Goal: Communication & Community: Participate in discussion

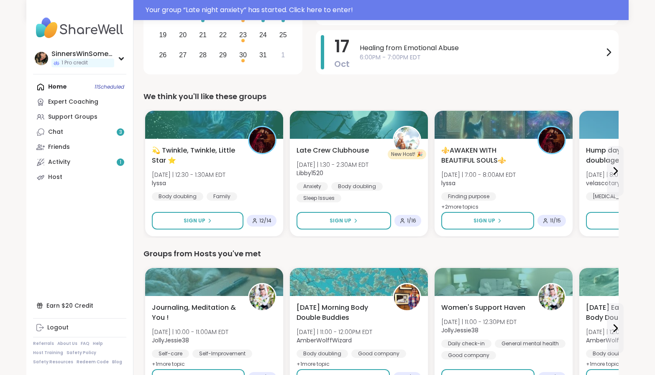
click at [64, 86] on div "Home 11 Scheduled Expert Coaching Support Groups Chat 3 Friends Activity 1 Host" at bounding box center [79, 131] width 93 height 105
click at [56, 87] on div "Home 11 Scheduled Expert Coaching Support Groups Chat 3 Friends Activity 1 Host" at bounding box center [79, 131] width 93 height 105
click at [72, 123] on link "Support Groups" at bounding box center [79, 117] width 93 height 15
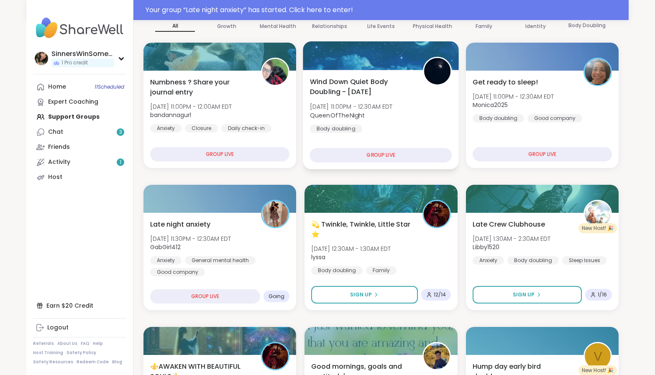
scroll to position [139, 0]
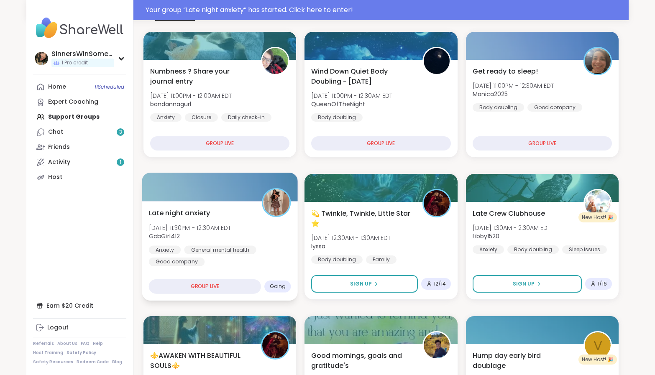
click at [233, 287] on div "GROUP LIVE" at bounding box center [205, 286] width 113 height 15
click at [220, 268] on div "Late night anxiety [DATE] 11:30PM - 12:30AM EDT GabGirl412 Anxiety General ment…" at bounding box center [220, 251] width 156 height 100
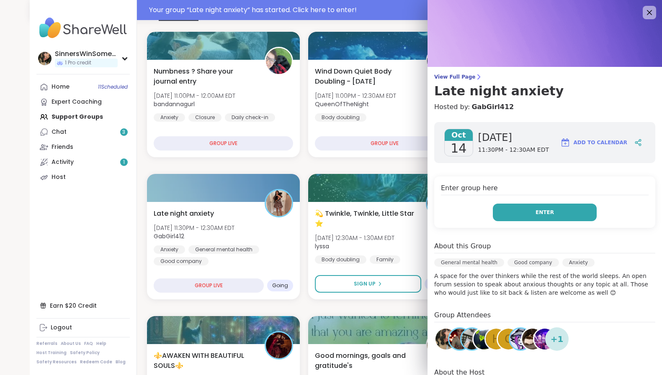
click at [526, 206] on button "Enter" at bounding box center [544, 213] width 104 height 18
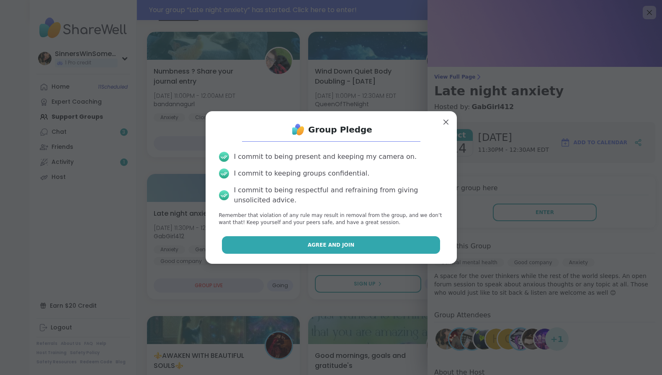
click at [381, 246] on button "Agree and Join" at bounding box center [331, 245] width 218 height 18
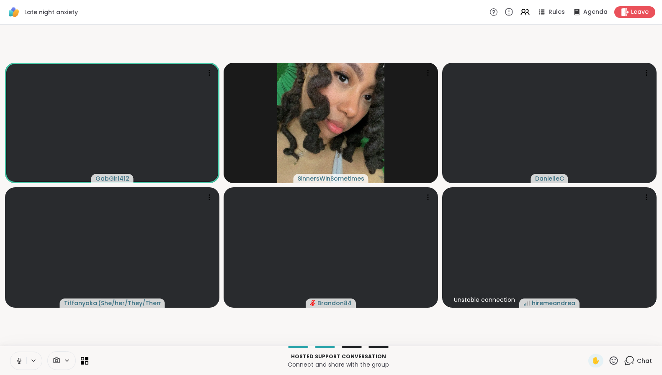
click at [21, 361] on icon at bounding box center [19, 361] width 8 height 8
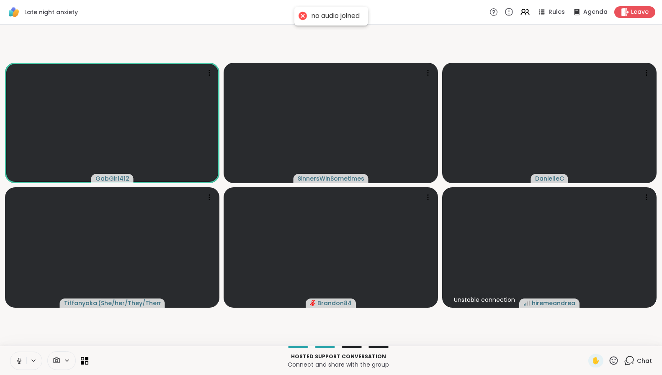
click at [18, 362] on icon at bounding box center [19, 361] width 4 height 3
click at [623, 363] on icon at bounding box center [628, 361] width 10 height 10
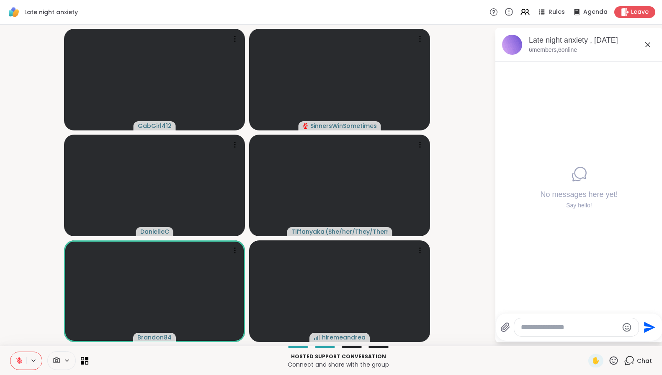
click at [557, 326] on textarea "Type your message" at bounding box center [569, 327] width 97 height 8
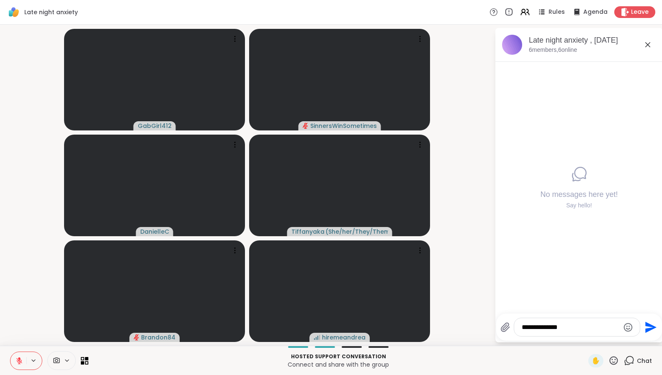
type textarea "**********"
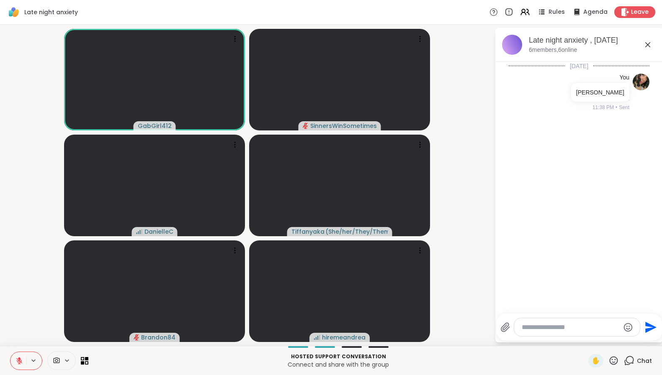
click at [529, 328] on textarea "Type your message" at bounding box center [569, 327] width 97 height 8
type textarea "**********"
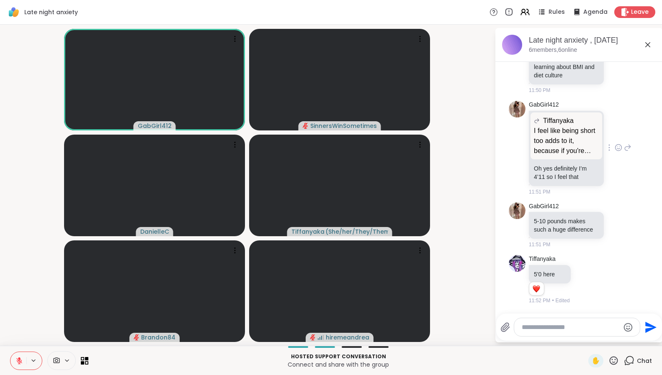
scroll to position [394, 0]
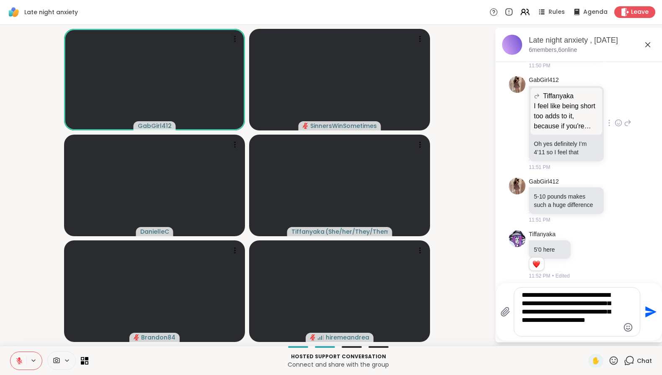
type textarea "**********"
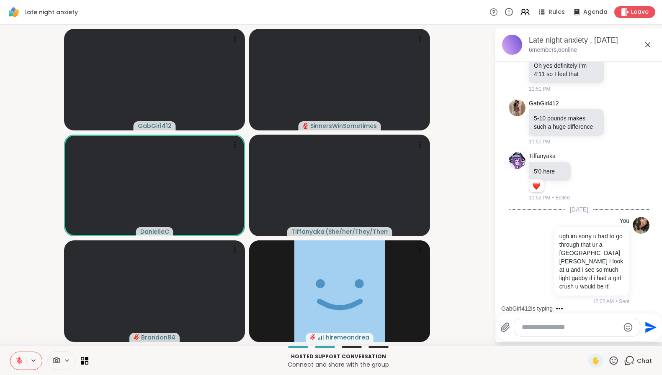
scroll to position [551, 0]
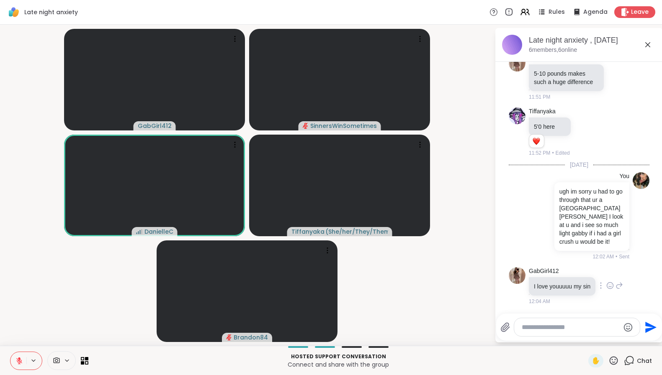
click at [607, 283] on icon at bounding box center [610, 286] width 6 height 6
click at [616, 267] on button "Select Reaction: Heart" at bounding box center [609, 272] width 17 height 17
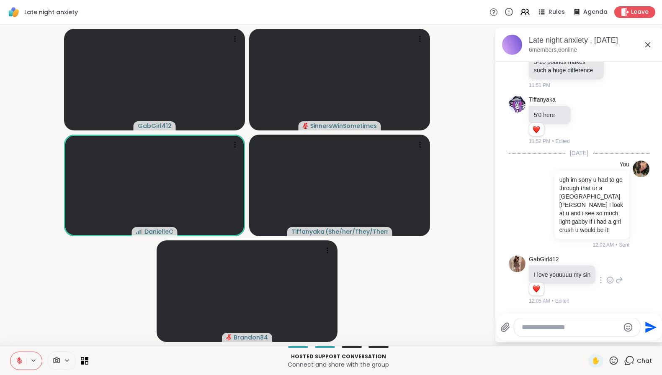
scroll to position [562, 0]
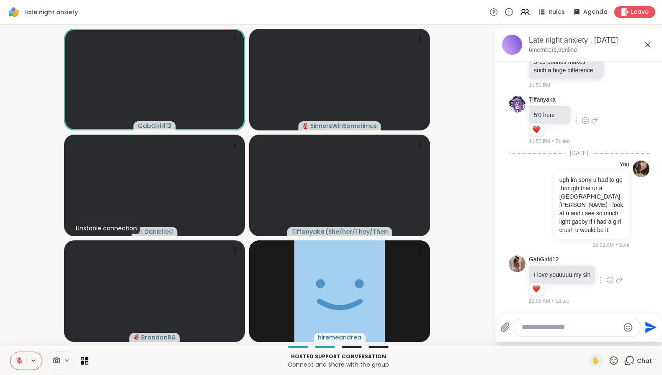
click at [585, 116] on icon at bounding box center [585, 120] width 8 height 8
click at [582, 103] on div "Select Reaction: Heart" at bounding box center [585, 107] width 8 height 8
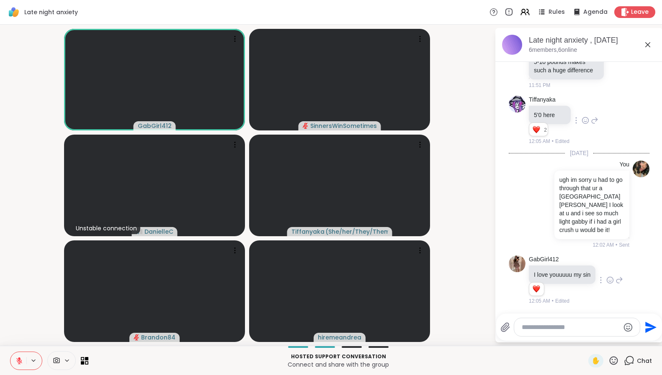
click at [595, 115] on icon at bounding box center [594, 120] width 8 height 10
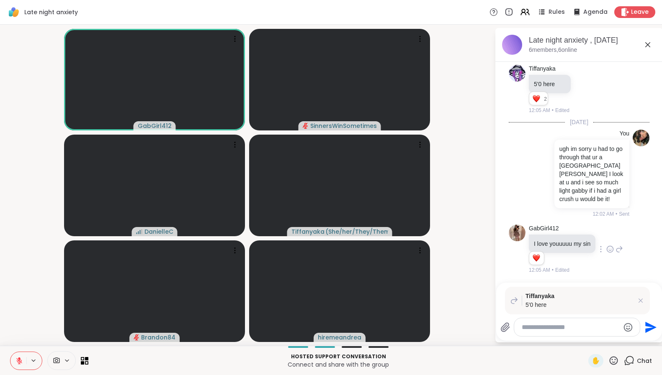
click at [582, 332] on div at bounding box center [577, 327] width 126 height 18
click at [583, 326] on textarea "Type your message" at bounding box center [569, 327] width 97 height 8
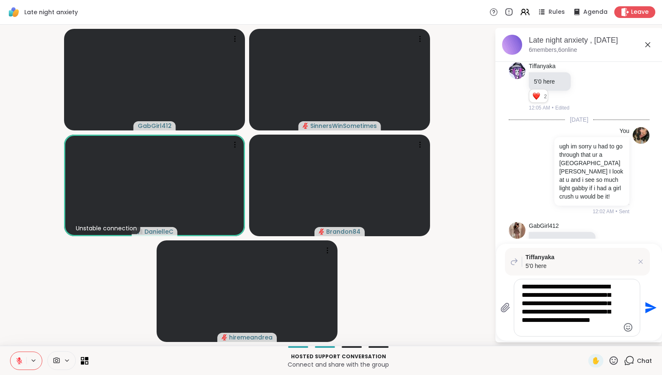
type textarea "**********"
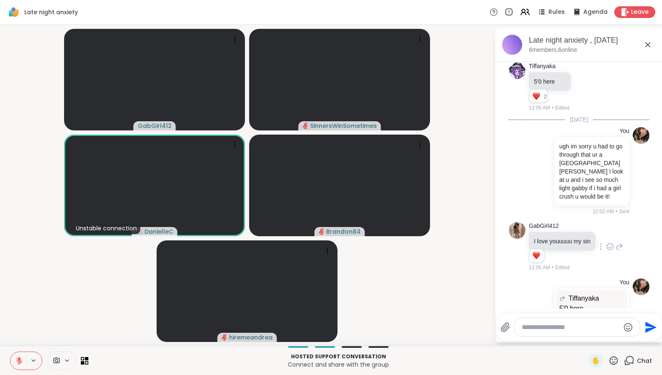
scroll to position [703, 0]
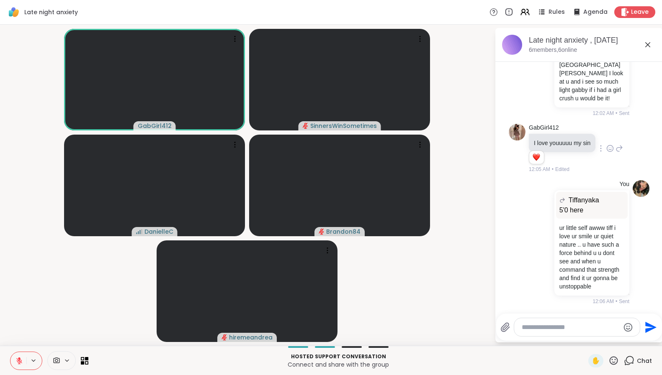
click at [21, 358] on icon at bounding box center [19, 361] width 8 height 8
click at [36, 363] on icon at bounding box center [33, 360] width 7 height 7
click at [67, 323] on div "Default - Headset Microphone (2- Wireless Controller)" at bounding box center [52, 331] width 84 height 22
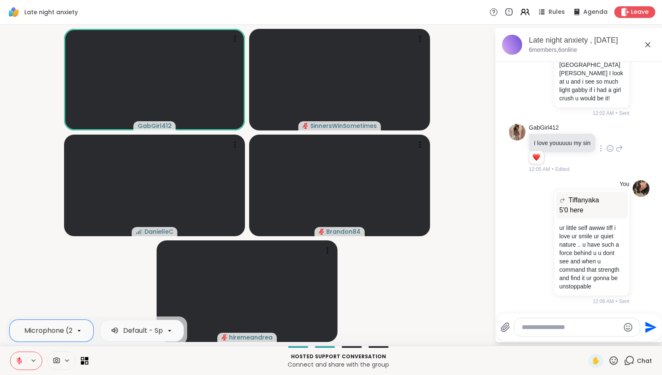
click at [17, 363] on icon at bounding box center [19, 361] width 8 height 8
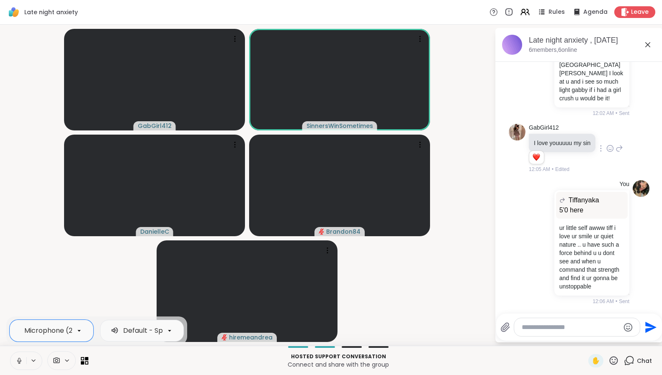
click at [17, 363] on icon at bounding box center [19, 361] width 8 height 8
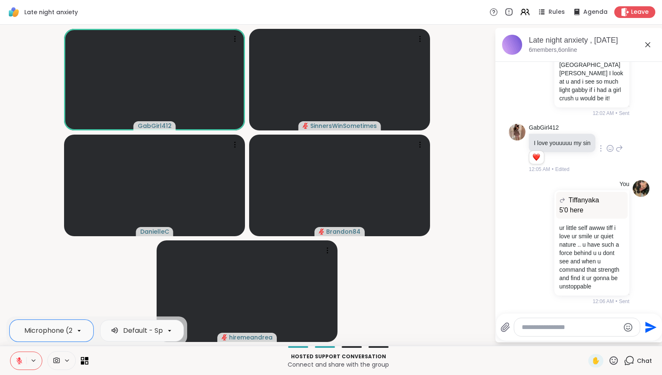
click at [16, 361] on icon at bounding box center [19, 361] width 8 height 8
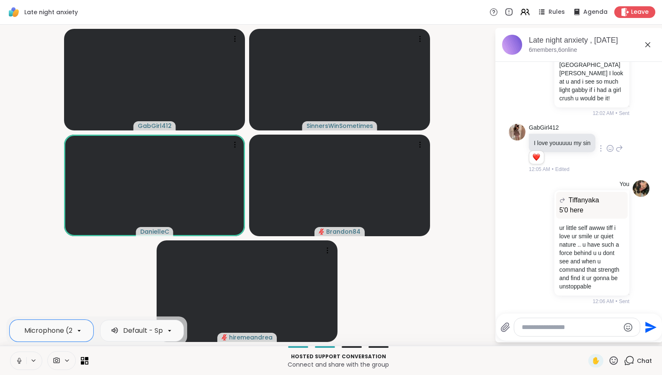
click at [11, 362] on button at bounding box center [18, 361] width 16 height 18
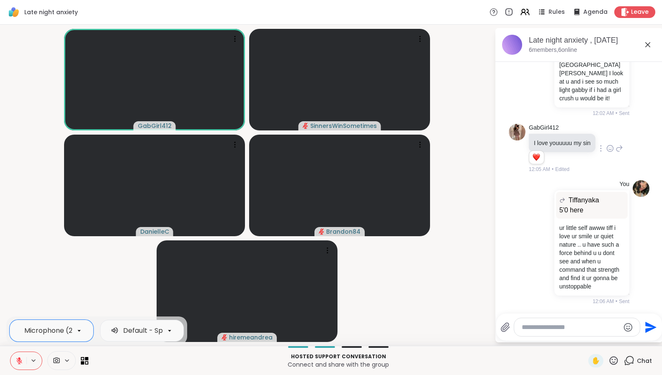
click at [22, 362] on icon at bounding box center [19, 361] width 8 height 8
click at [18, 359] on icon at bounding box center [19, 361] width 8 height 8
drag, startPoint x: 20, startPoint y: 363, endPoint x: 23, endPoint y: 254, distance: 109.7
click at [23, 254] on div "Late night anxiety Rules Agenda Leave GabGirl412 SinnersWinSometimes DanielleC …" at bounding box center [331, 187] width 662 height 375
click at [17, 359] on icon at bounding box center [19, 361] width 6 height 6
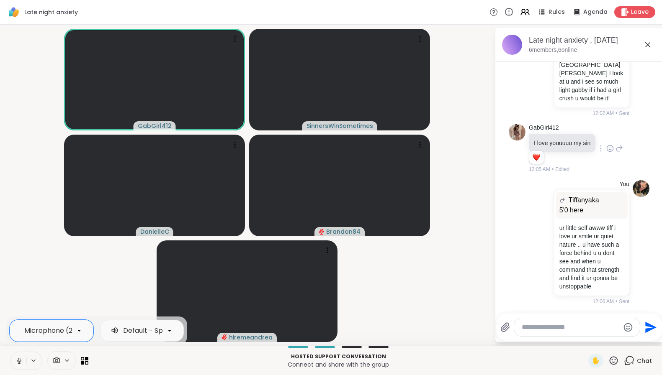
click at [18, 363] on icon at bounding box center [19, 361] width 8 height 8
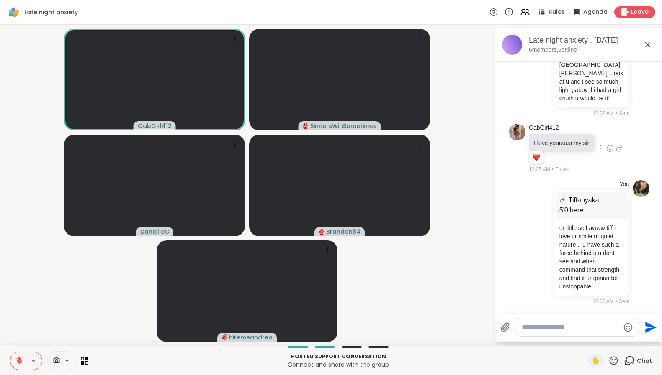
click at [566, 327] on textarea "Type your message" at bounding box center [569, 327] width 97 height 8
type textarea "*********"
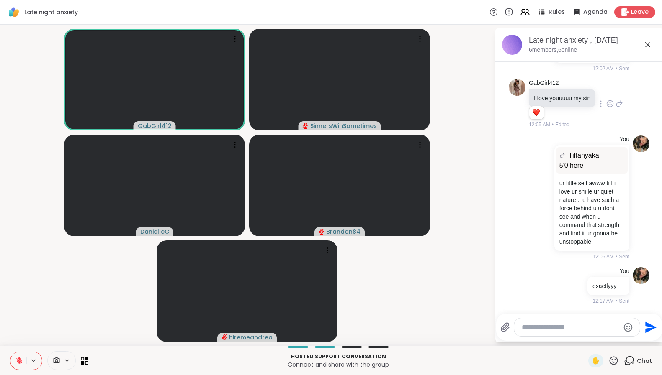
click at [18, 360] on icon at bounding box center [19, 361] width 6 height 6
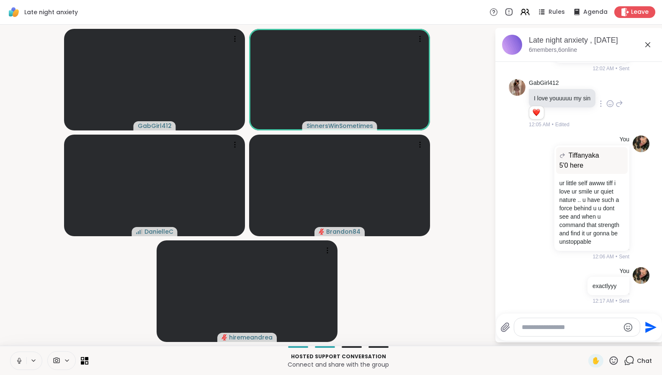
click at [16, 360] on icon at bounding box center [19, 361] width 8 height 8
click at [18, 360] on icon at bounding box center [19, 361] width 8 height 8
click at [21, 363] on icon at bounding box center [19, 361] width 8 height 8
click at [16, 356] on button at bounding box center [18, 361] width 16 height 18
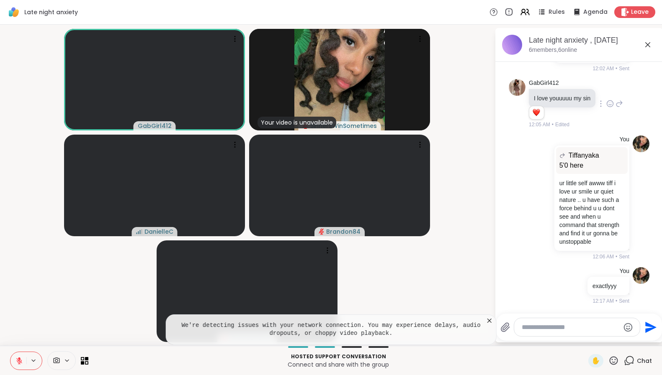
click at [19, 362] on icon at bounding box center [19, 361] width 8 height 8
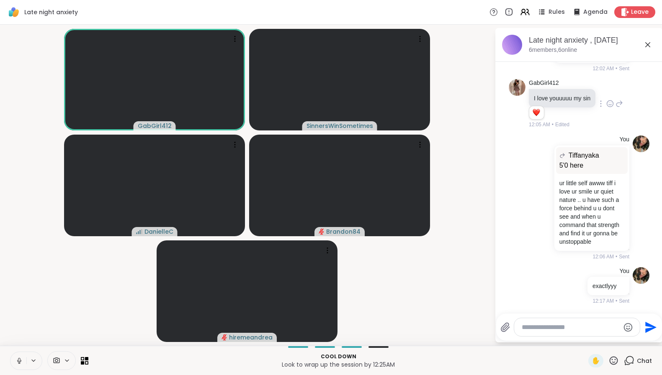
click at [20, 367] on button at bounding box center [18, 361] width 16 height 18
click at [33, 364] on icon at bounding box center [33, 360] width 7 height 7
click at [33, 360] on icon at bounding box center [33, 360] width 7 height 7
click at [19, 364] on icon at bounding box center [19, 361] width 8 height 8
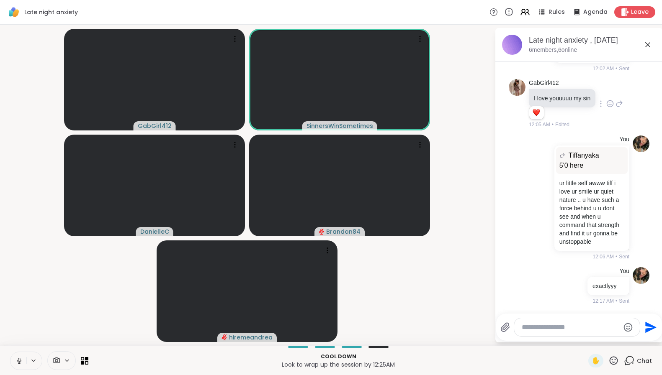
click at [19, 360] on icon at bounding box center [19, 361] width 8 height 8
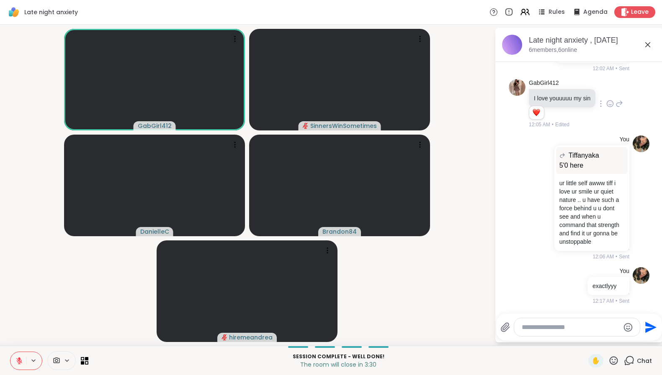
click at [573, 327] on textarea "Type your message" at bounding box center [569, 327] width 97 height 8
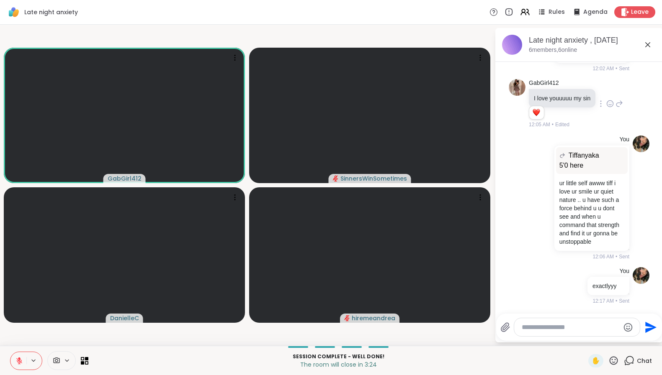
click at [570, 329] on textarea "Type your message" at bounding box center [569, 327] width 97 height 8
type textarea "**********"
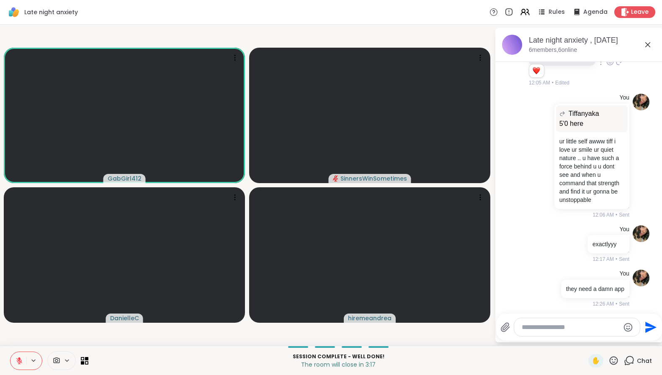
scroll to position [800, 0]
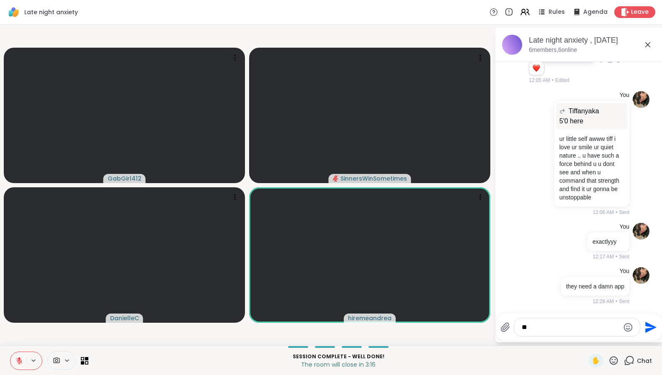
type textarea "***"
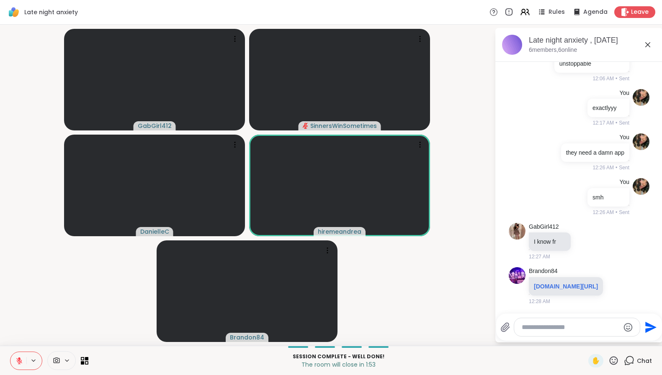
scroll to position [959, 0]
